Goal: Subscribe to service/newsletter

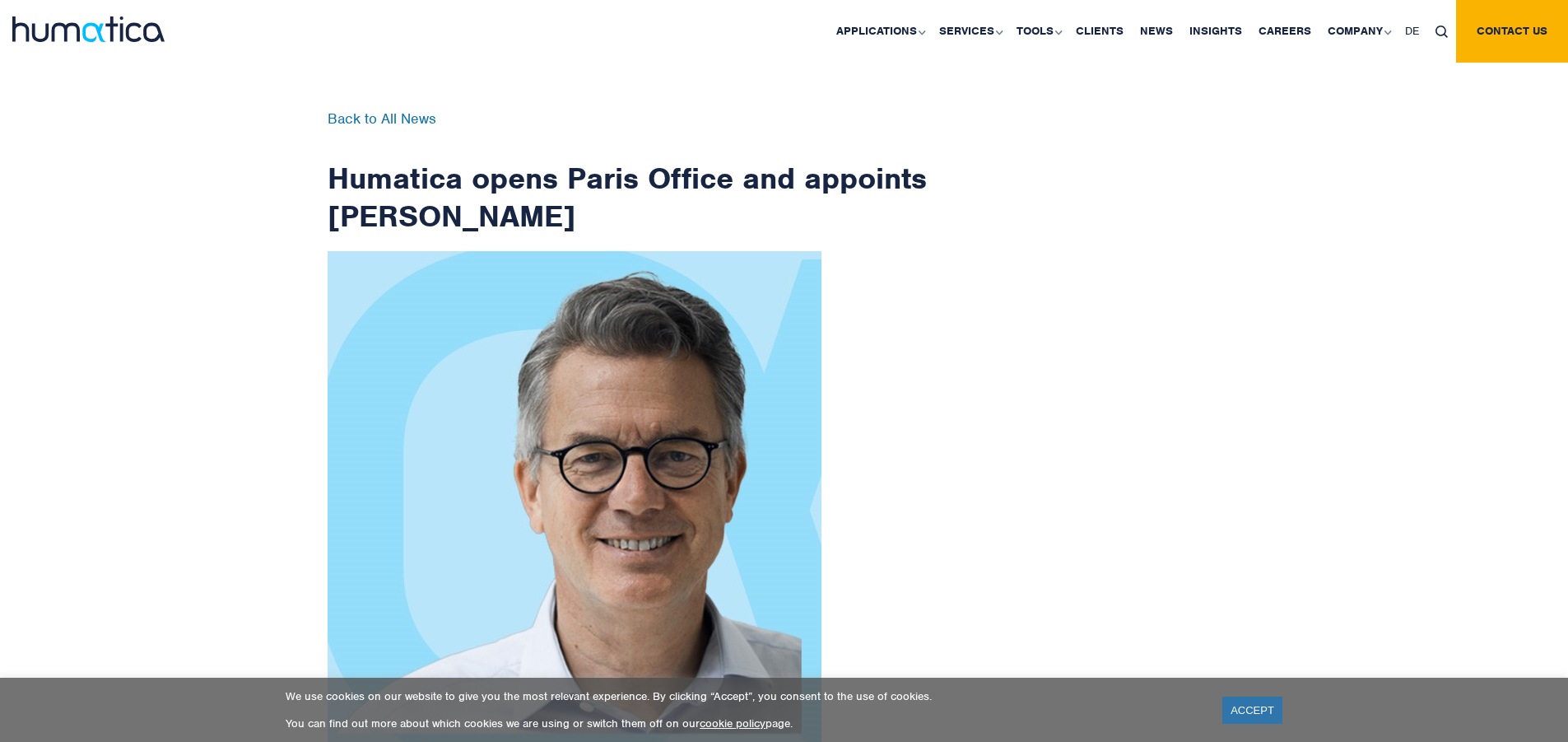
scroll to position [2627, 0]
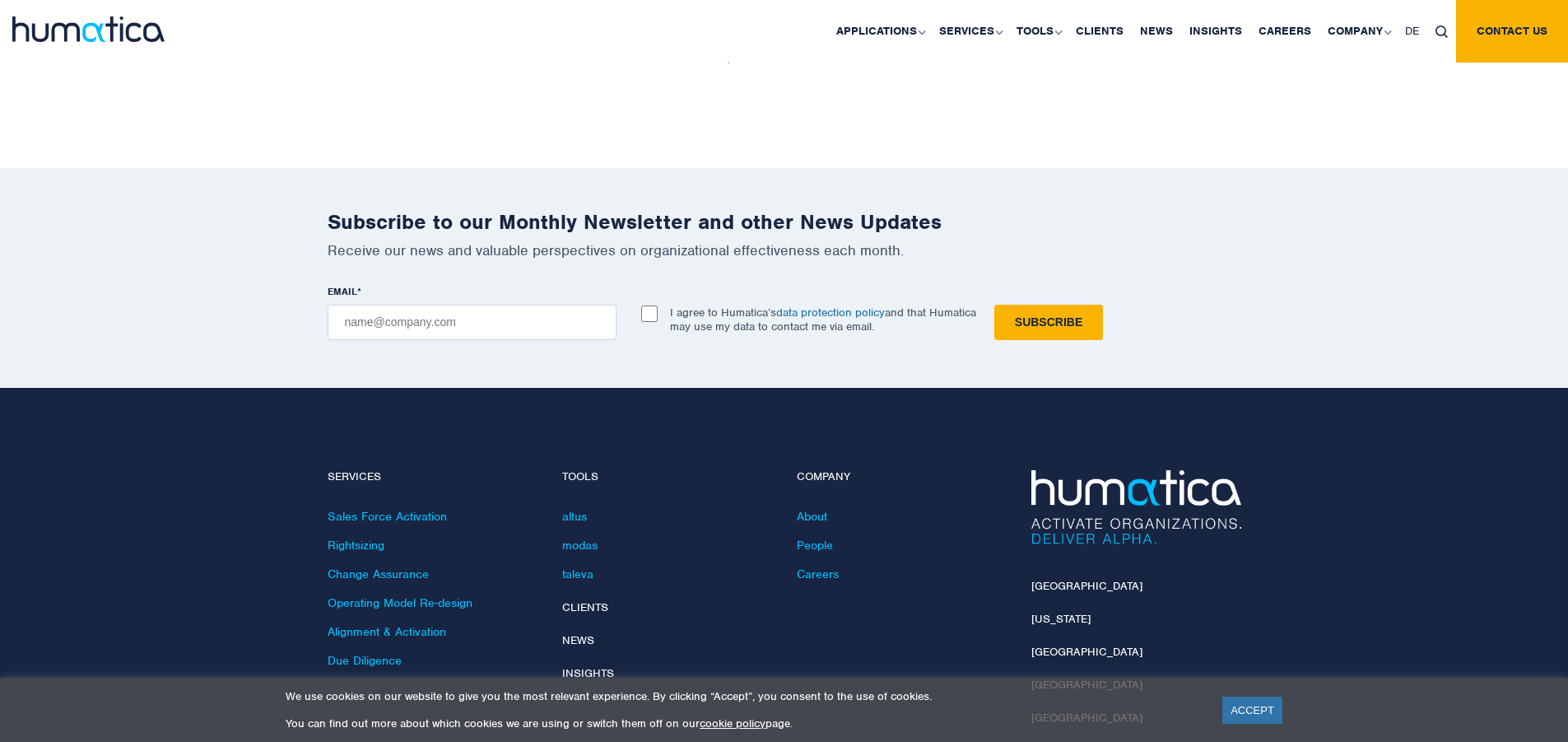
checkbox input "true"
type input "[EMAIL_ADDRESS][DOMAIN_NAME]"
click at [995, 305] on input "Subscribe" at bounding box center [1049, 322] width 109 height 36
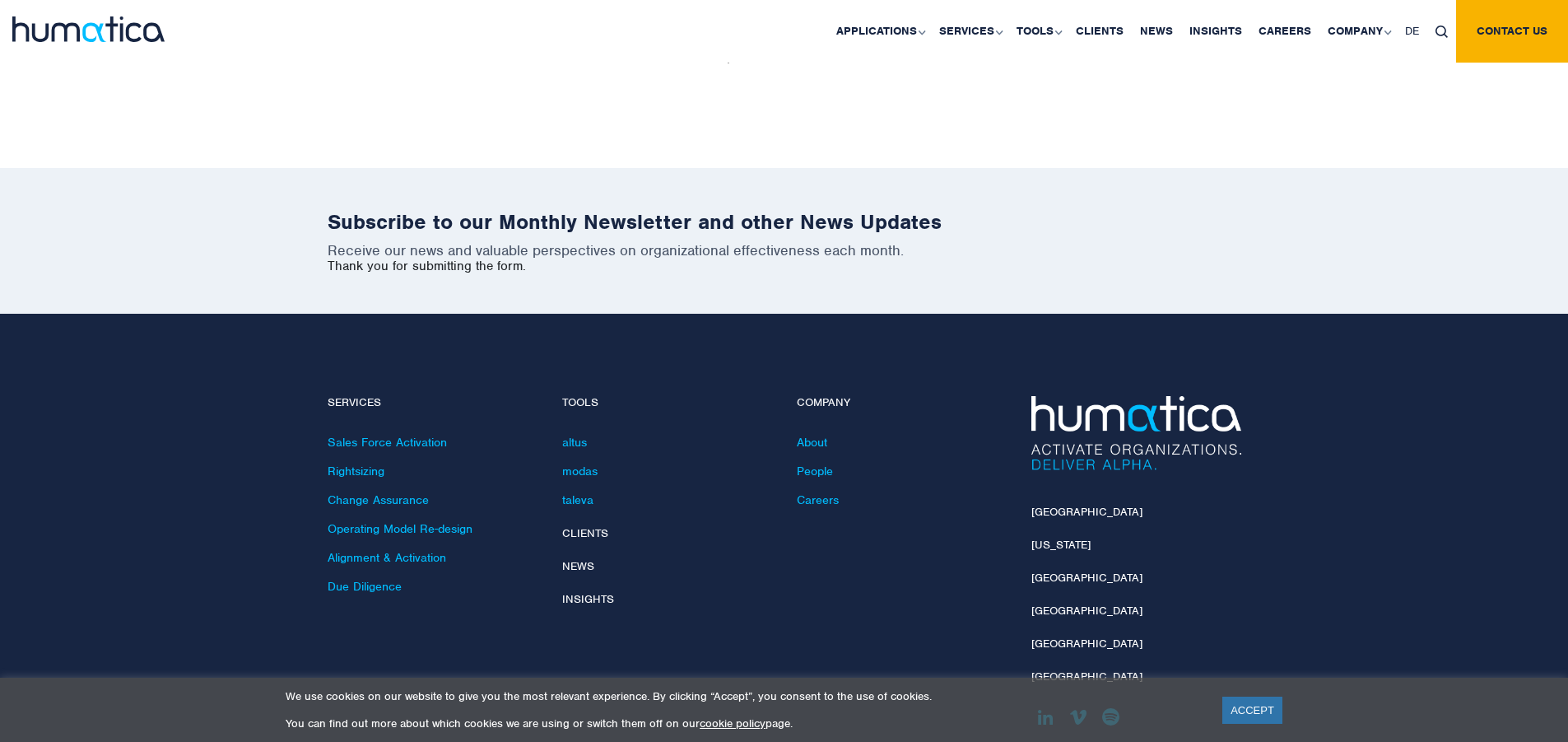
scroll to position [2552, 0]
